Goal: Task Accomplishment & Management: Manage account settings

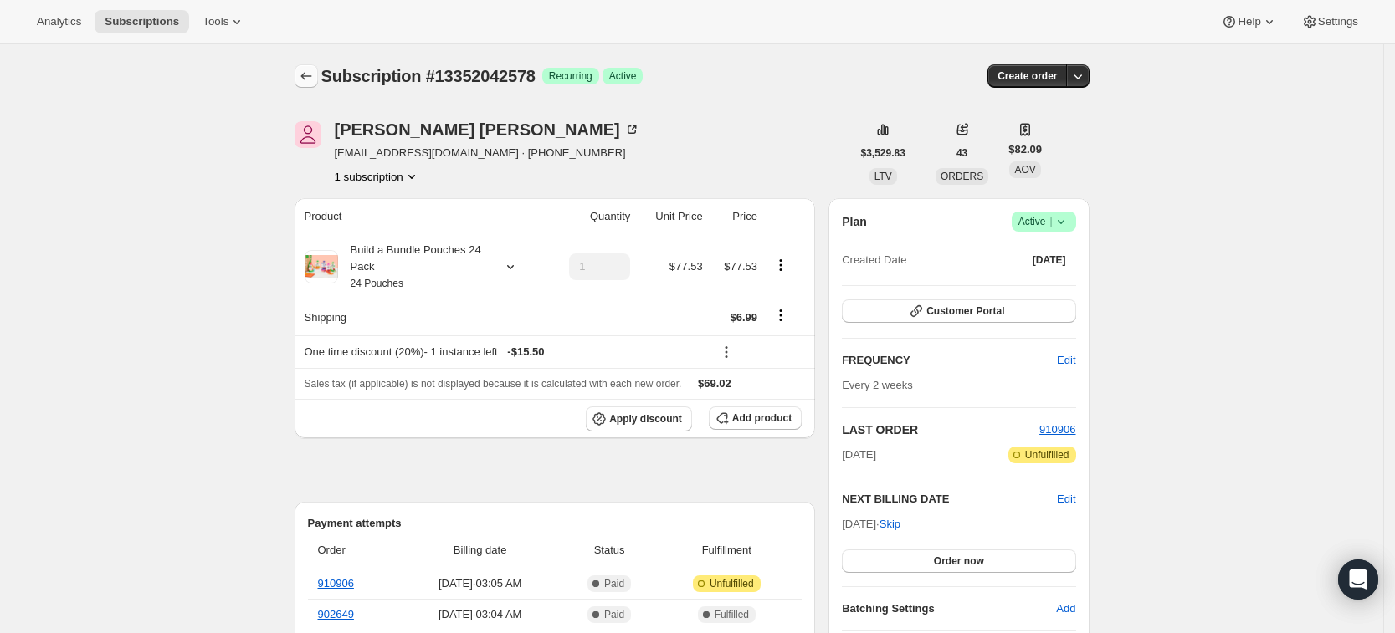
click at [309, 84] on icon "Subscriptions" at bounding box center [306, 76] width 17 height 17
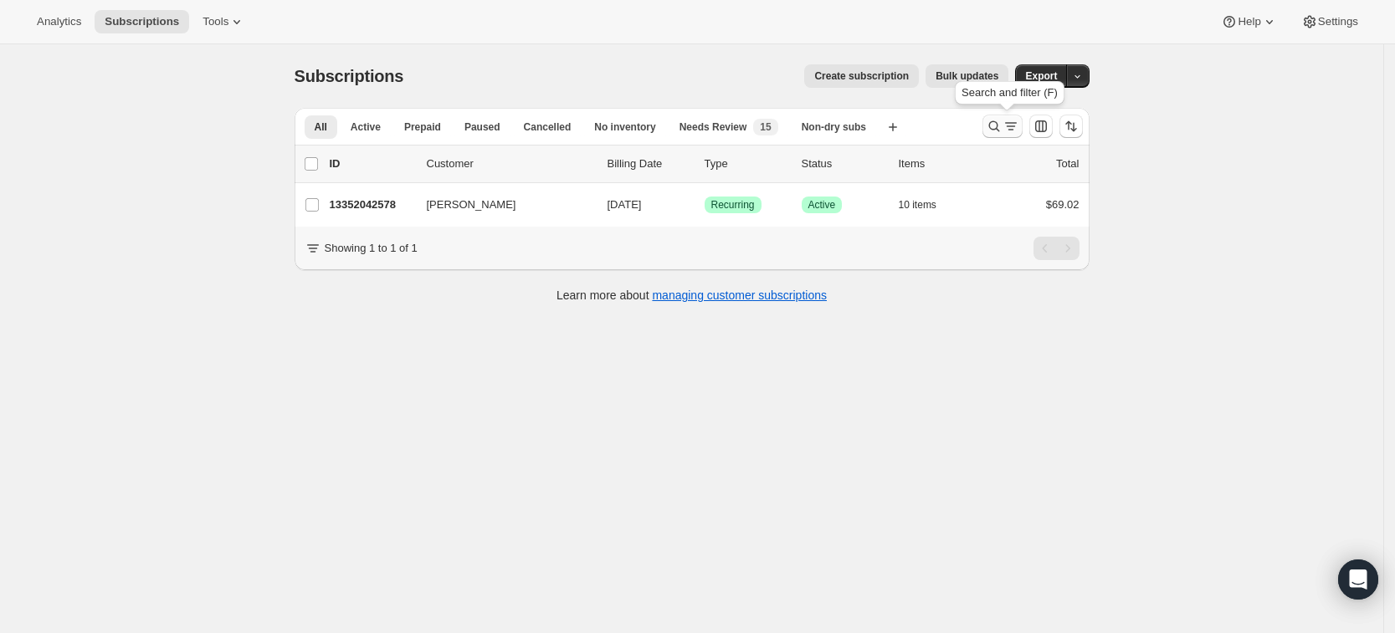
click at [999, 133] on icon "Search and filter results" at bounding box center [994, 126] width 17 height 17
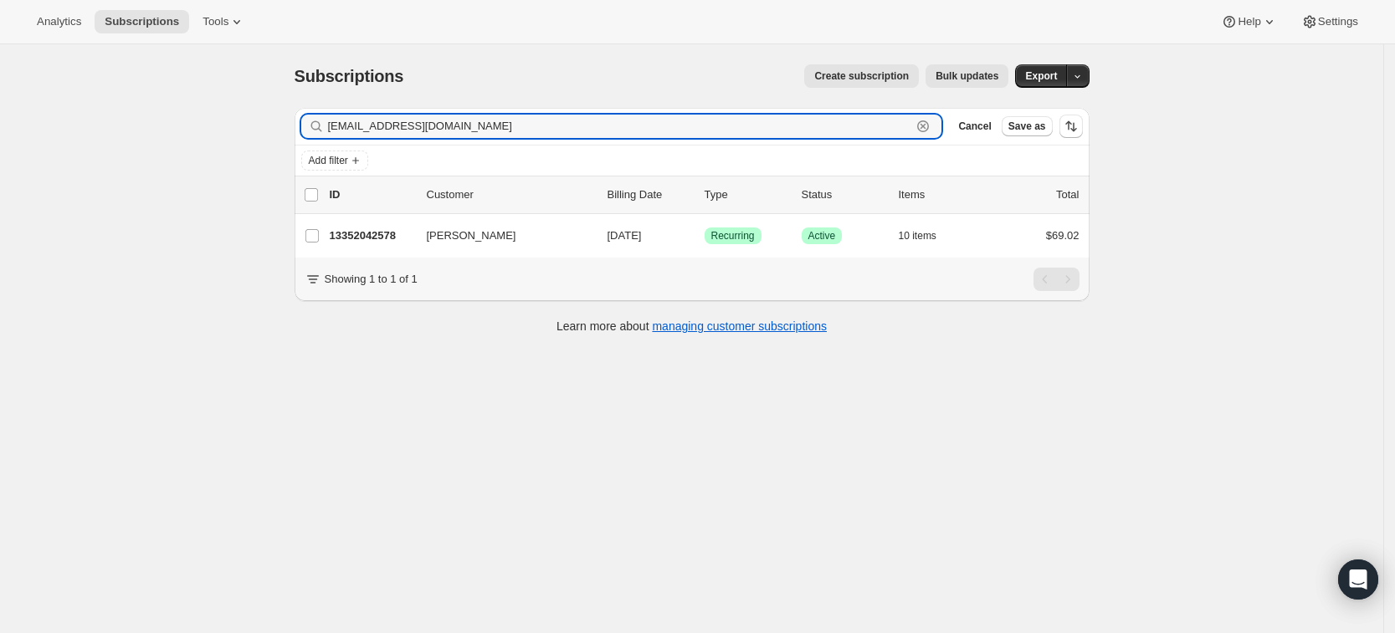
click at [929, 131] on icon "button" at bounding box center [923, 126] width 12 height 12
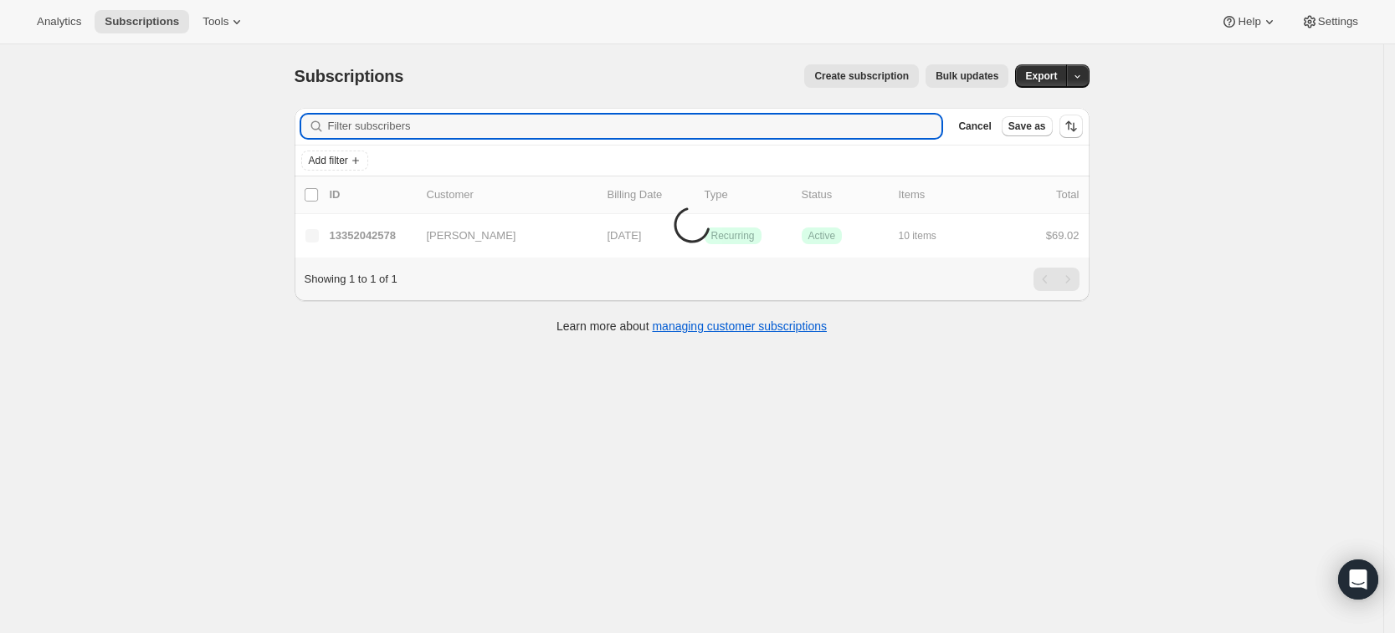
paste input "[PERSON_NAME][EMAIL_ADDRESS][PERSON_NAME][DOMAIN_NAME]"
type input "[PERSON_NAME][EMAIL_ADDRESS][PERSON_NAME][DOMAIN_NAME]"
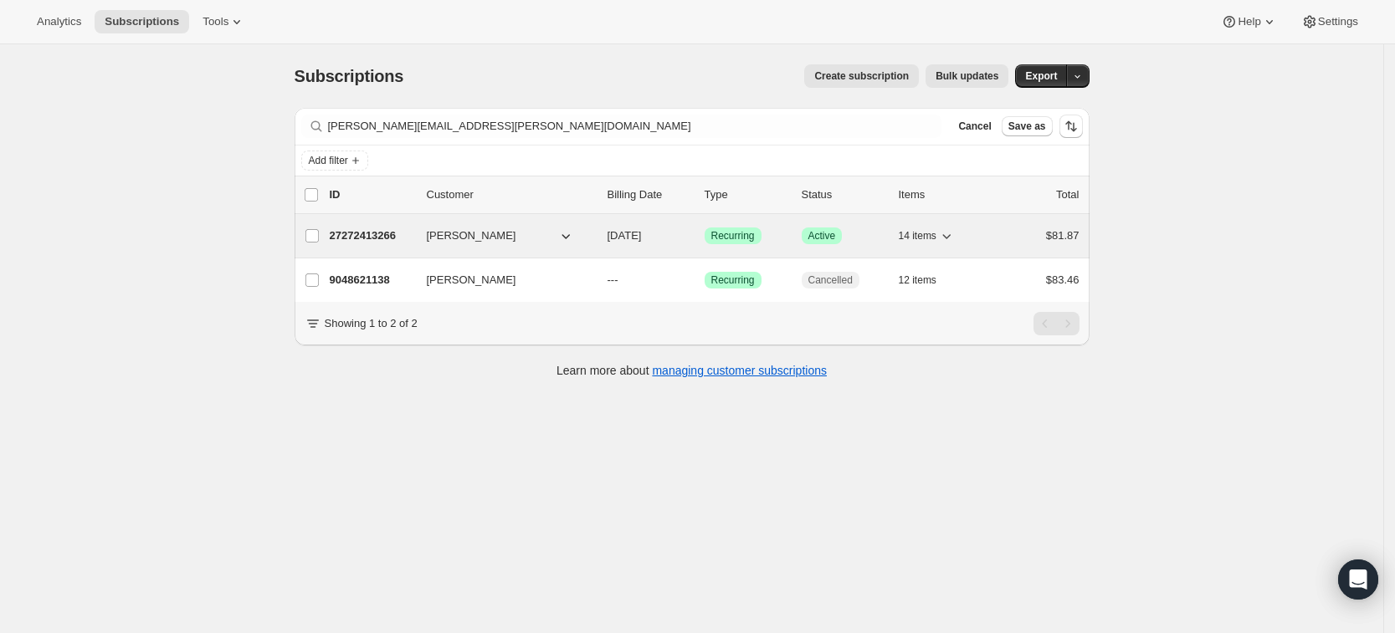
click at [351, 233] on p "27272413266" at bounding box center [372, 236] width 84 height 17
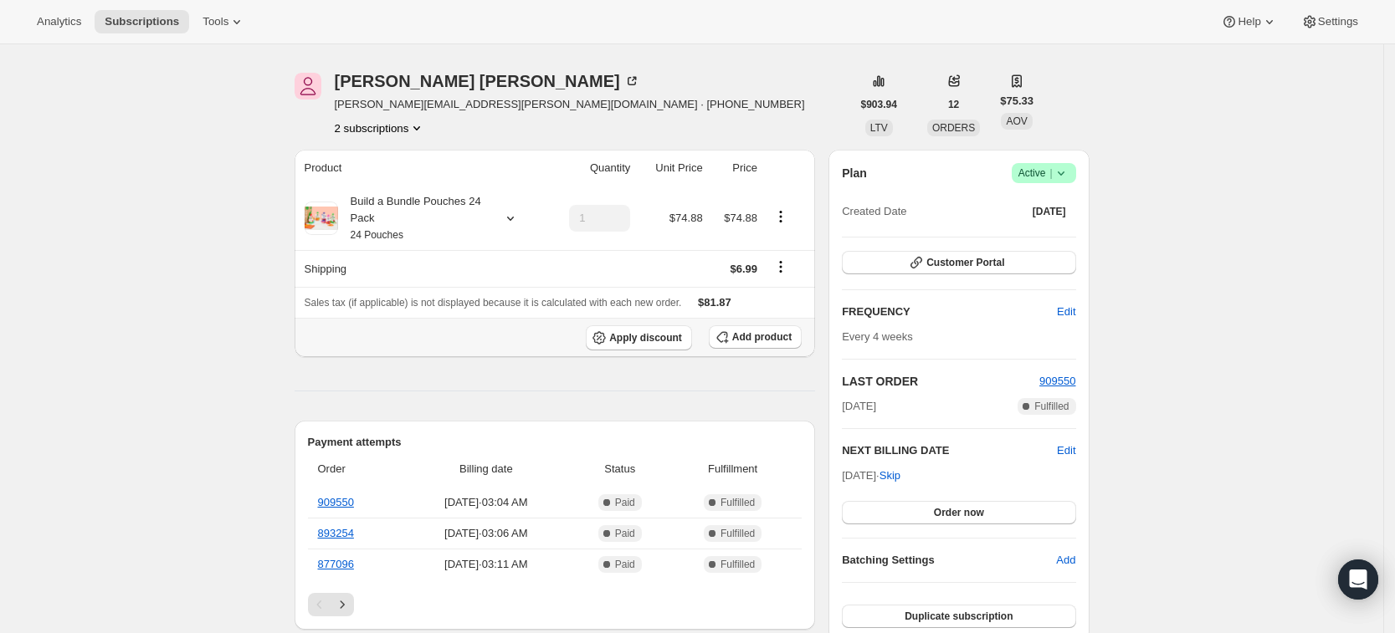
scroll to position [41, 0]
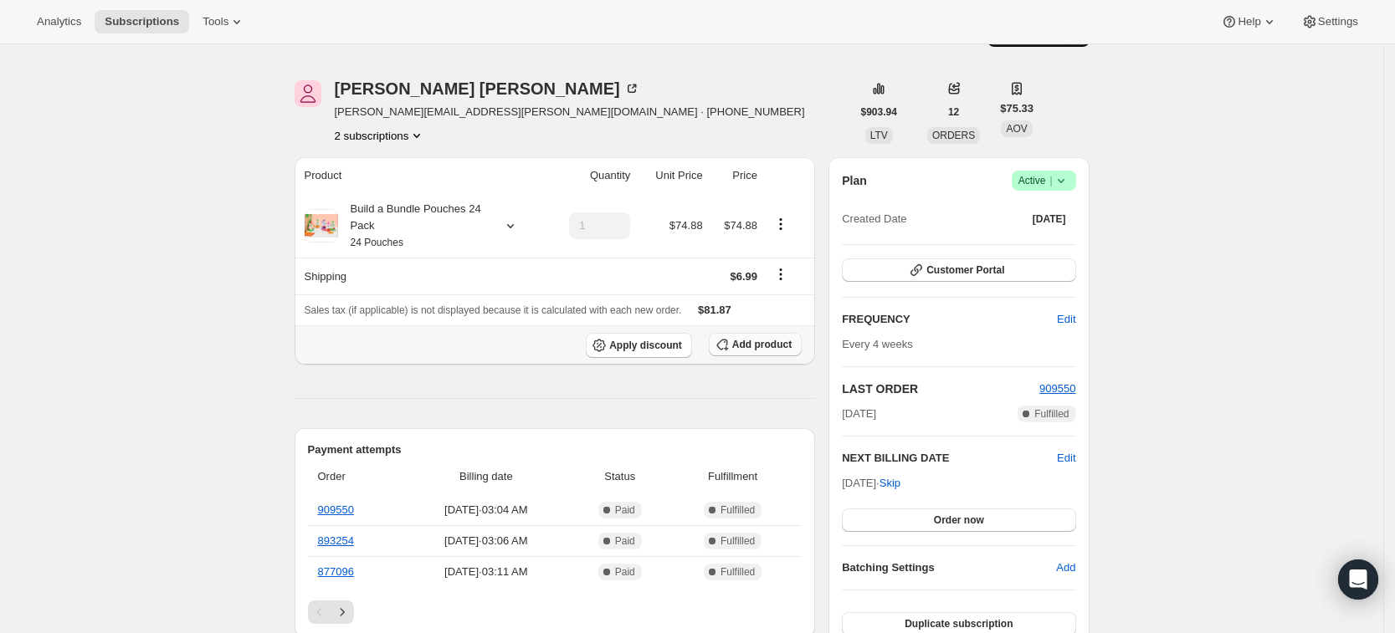
click at [775, 354] on button "Add product" at bounding box center [755, 344] width 93 height 23
click at [515, 229] on icon at bounding box center [510, 226] width 17 height 17
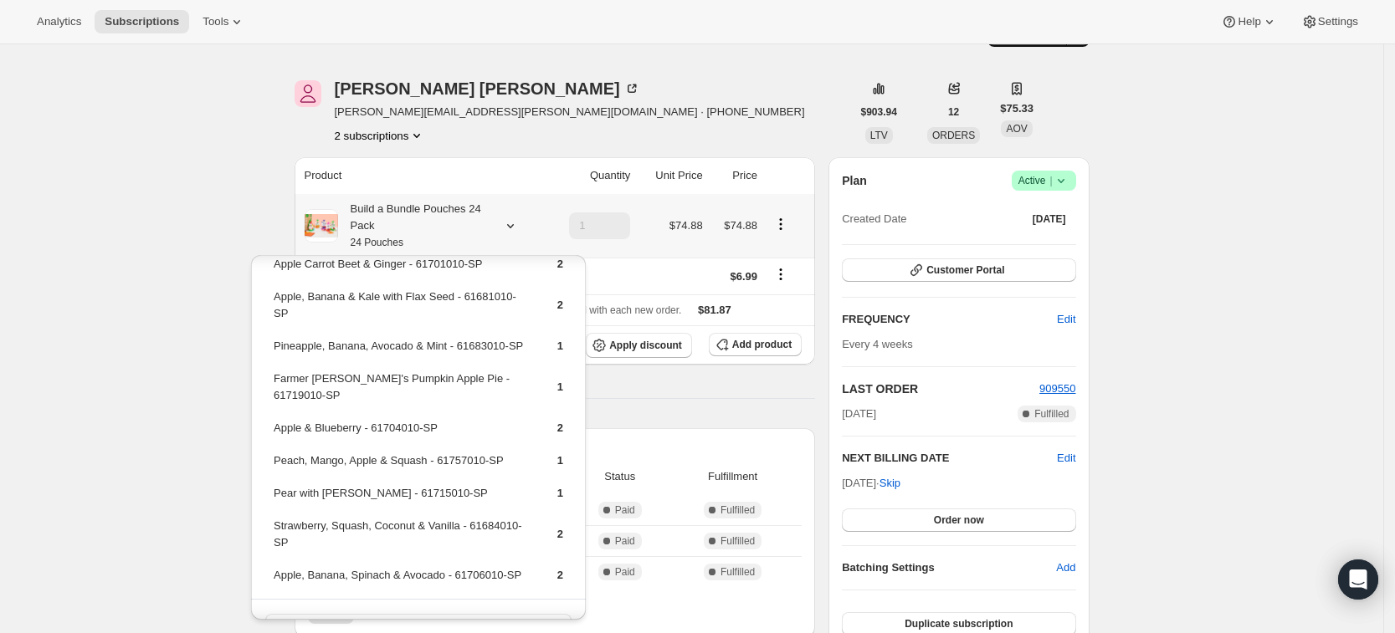
scroll to position [205, 0]
click at [748, 343] on span "Add product" at bounding box center [761, 344] width 59 height 13
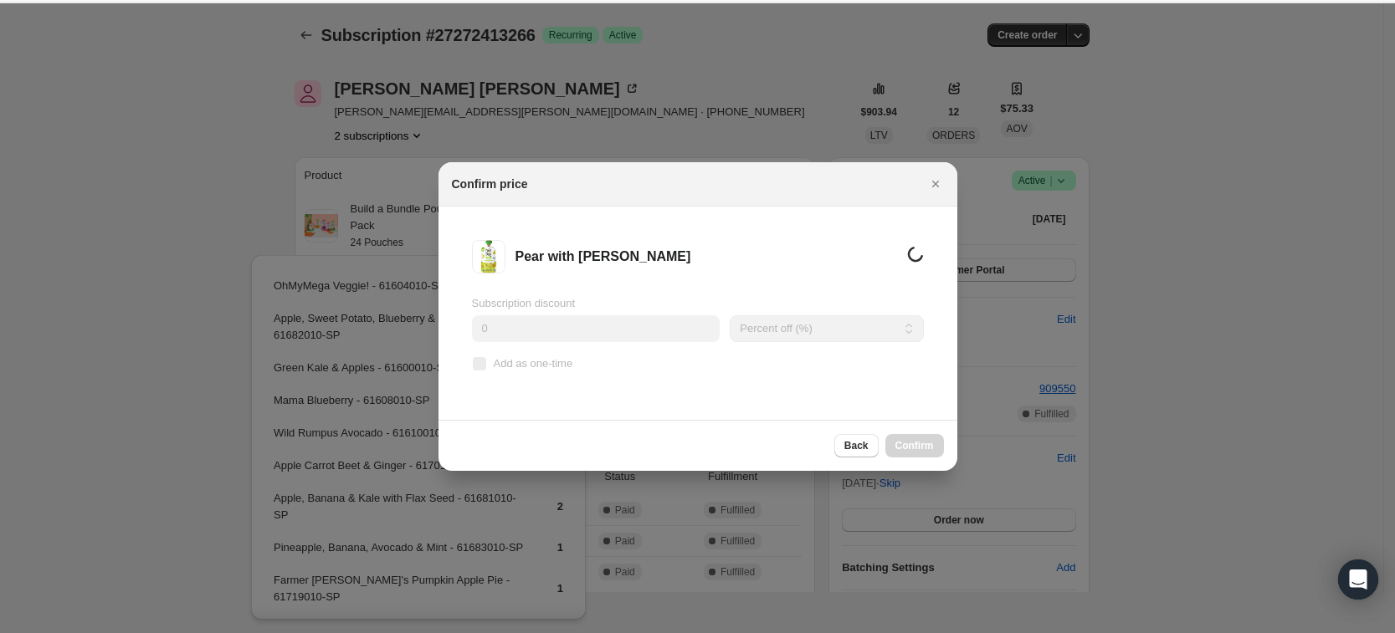
scroll to position [41, 0]
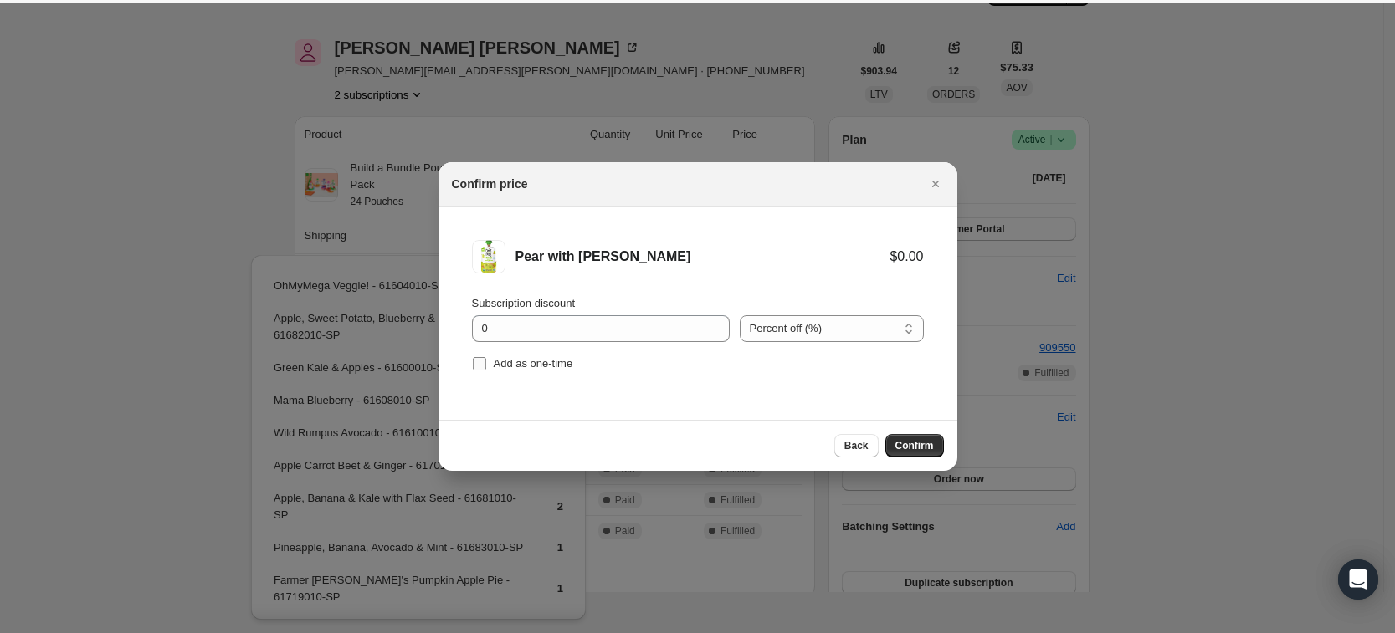
click at [522, 362] on span "Add as one-time" at bounding box center [533, 363] width 79 height 13
click at [486, 362] on input "Add as one-time" at bounding box center [479, 363] width 13 height 13
checkbox input "true"
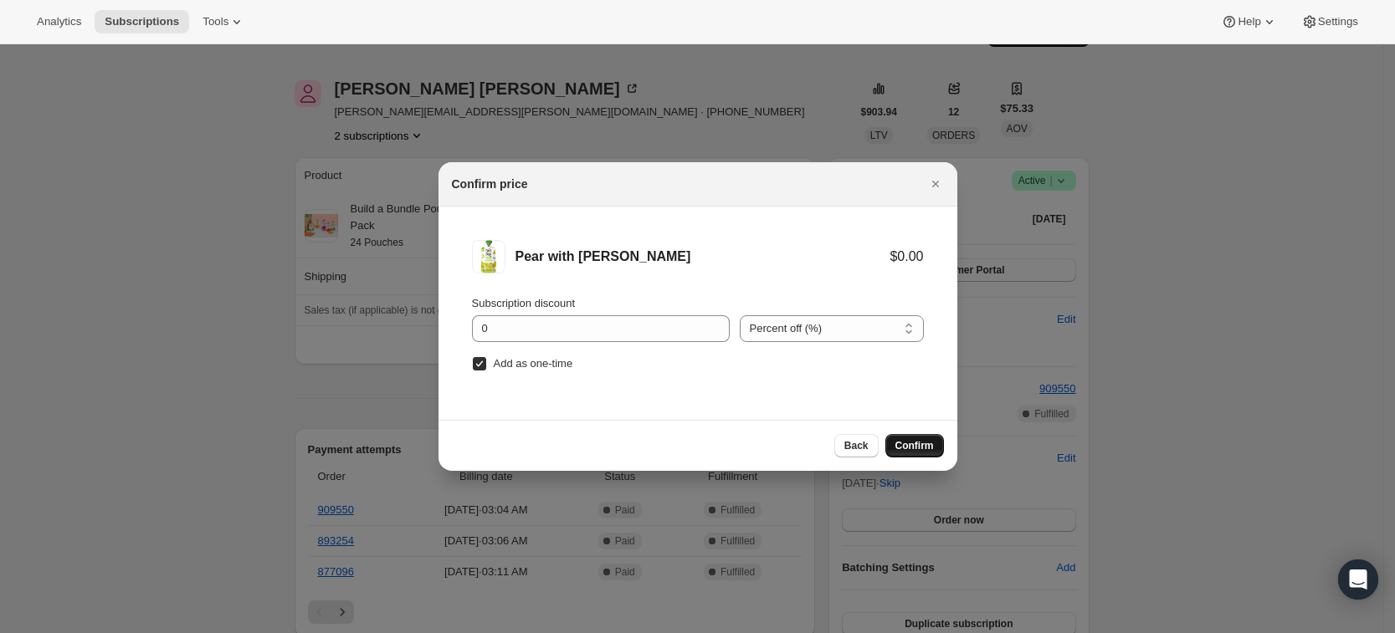
click at [911, 443] on span "Confirm" at bounding box center [914, 445] width 38 height 13
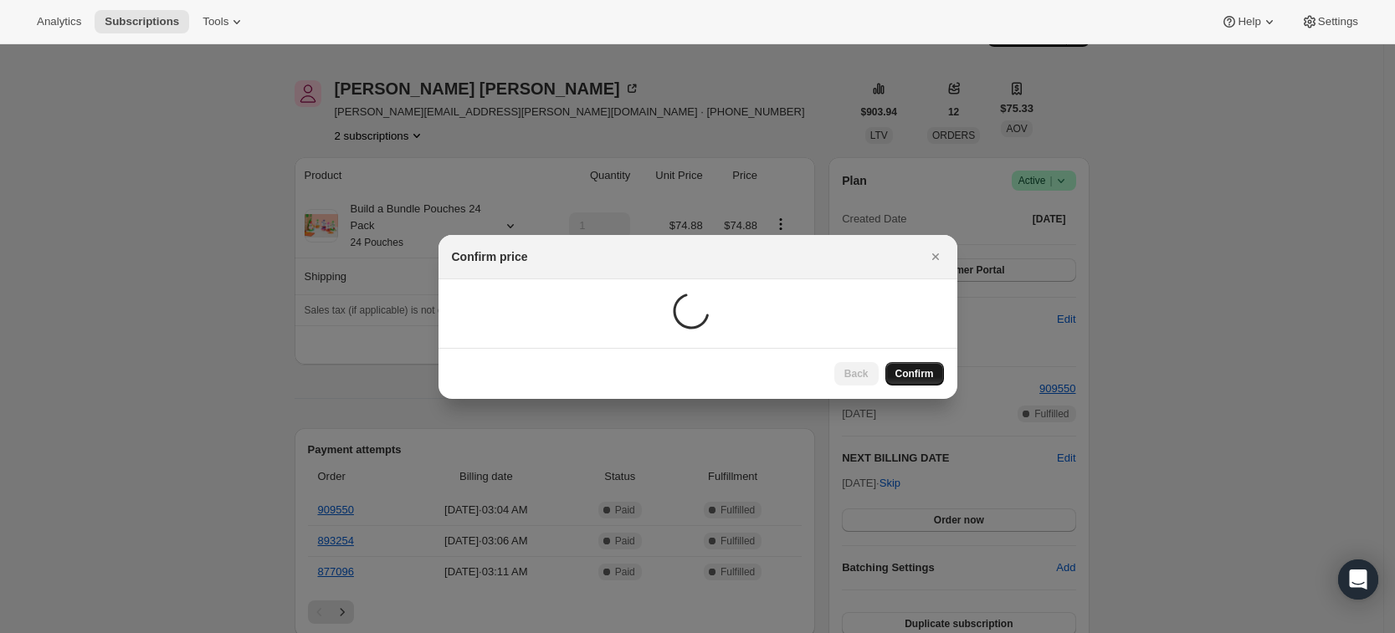
scroll to position [41, 0]
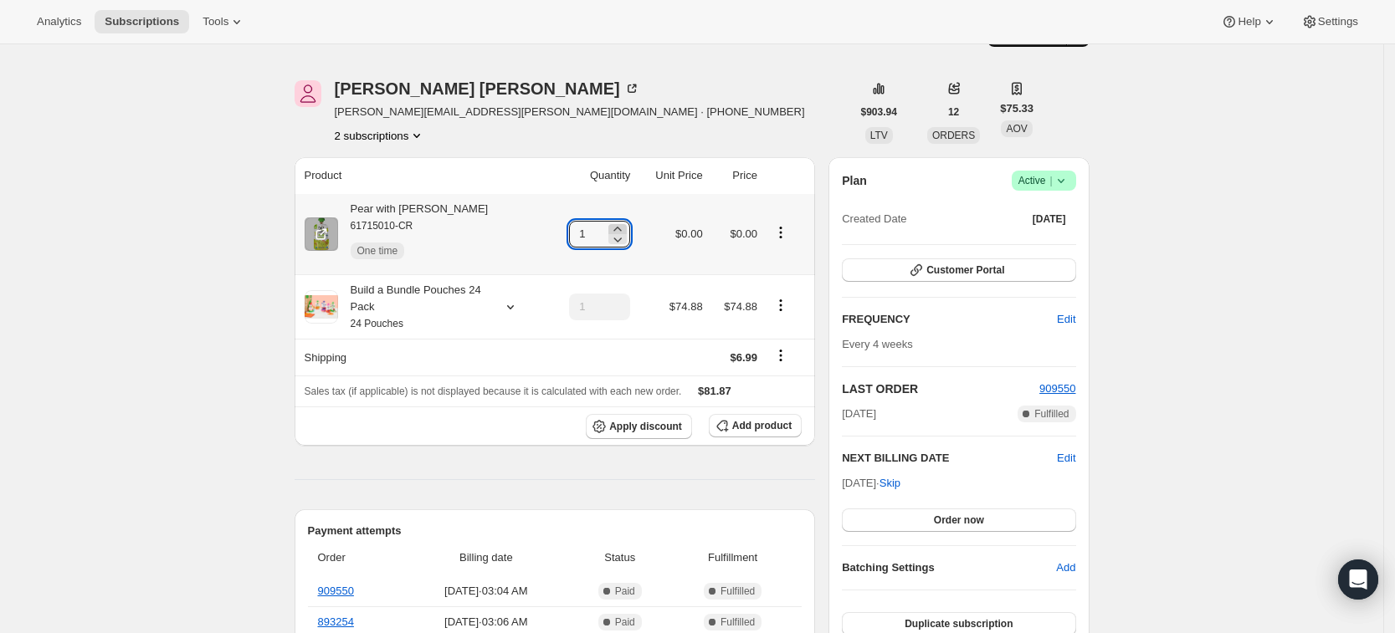
click at [622, 229] on icon at bounding box center [618, 229] width 8 height 4
type input "3"
